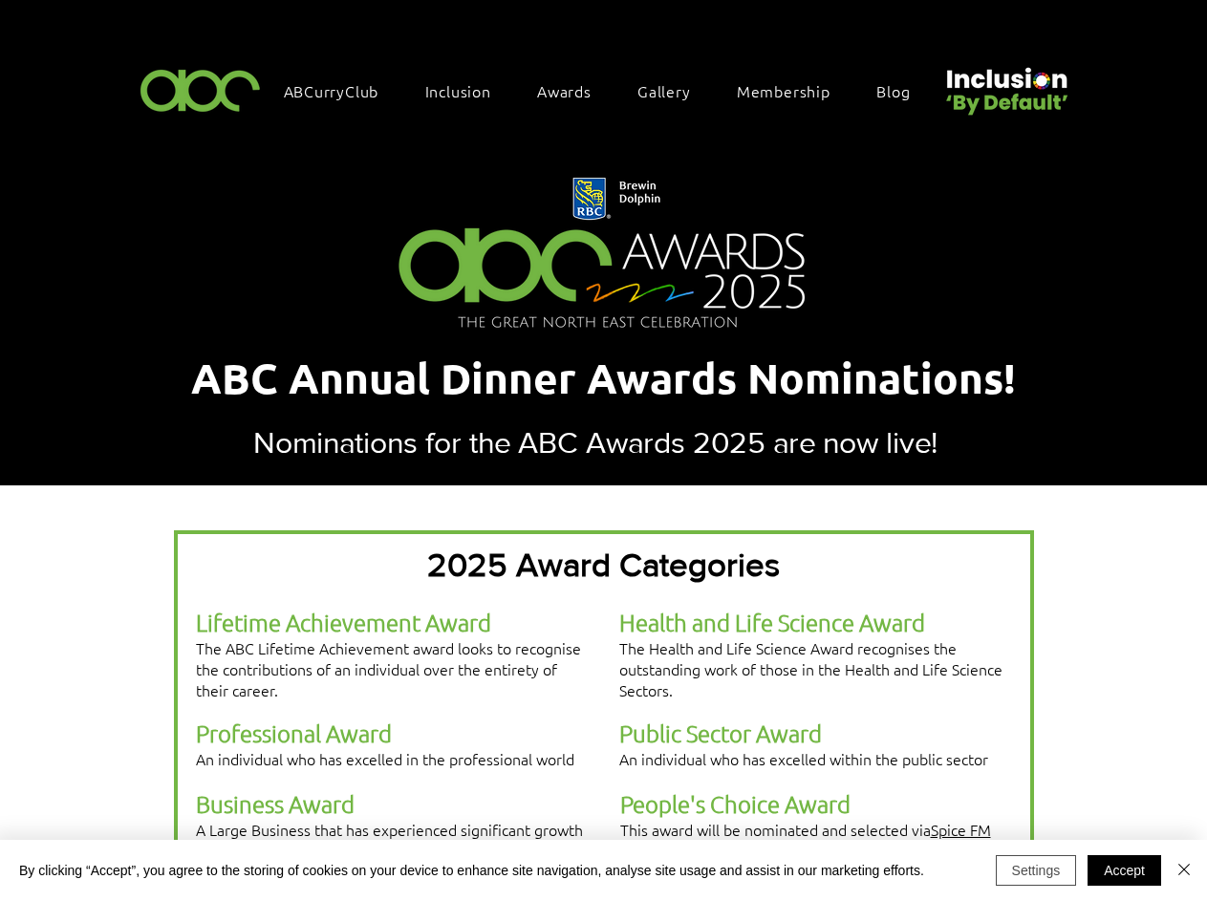
click at [1036, 870] on button "Settings" at bounding box center [1036, 870] width 81 height 31
click at [1124, 870] on div at bounding box center [603, 450] width 1207 height 901
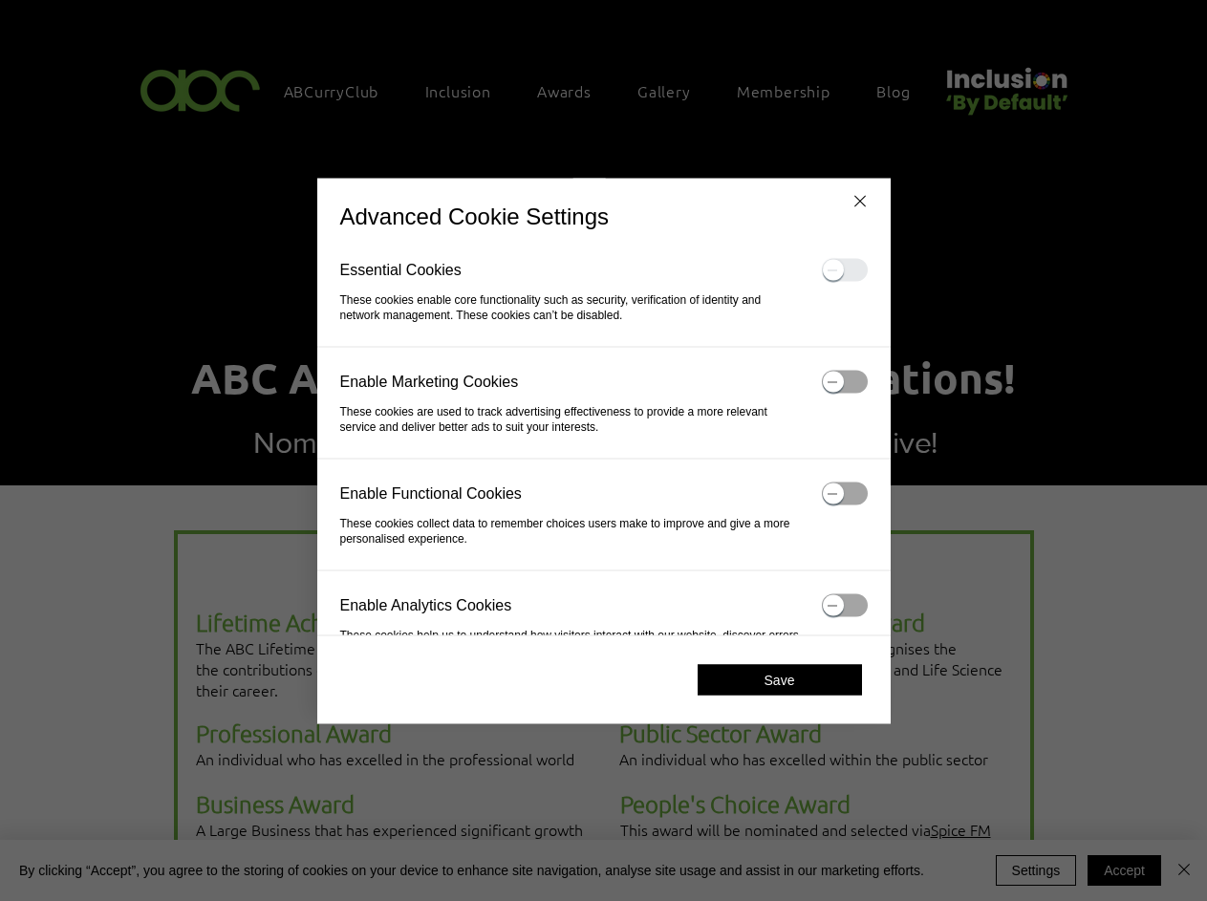
click at [1184, 870] on div at bounding box center [603, 450] width 1207 height 901
